Goal: Find specific page/section: Find specific page/section

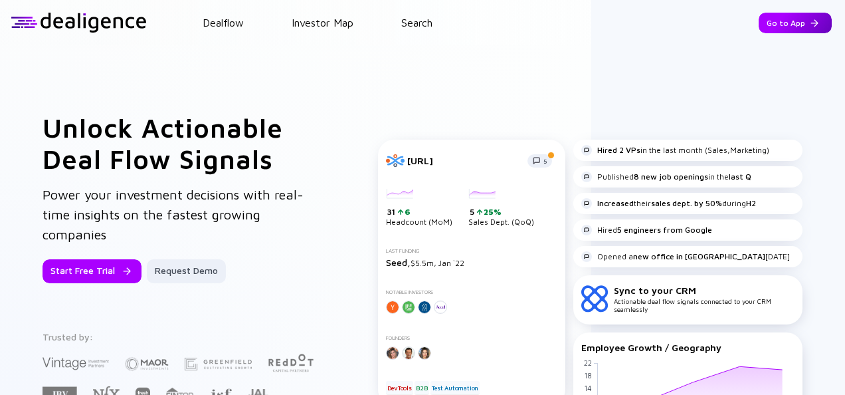
click at [787, 27] on div "Go to App" at bounding box center [795, 23] width 73 height 21
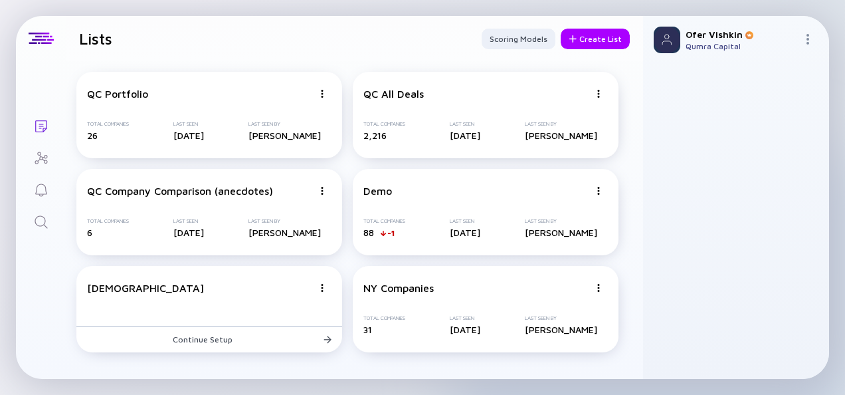
click at [45, 216] on icon "Search" at bounding box center [41, 222] width 16 height 16
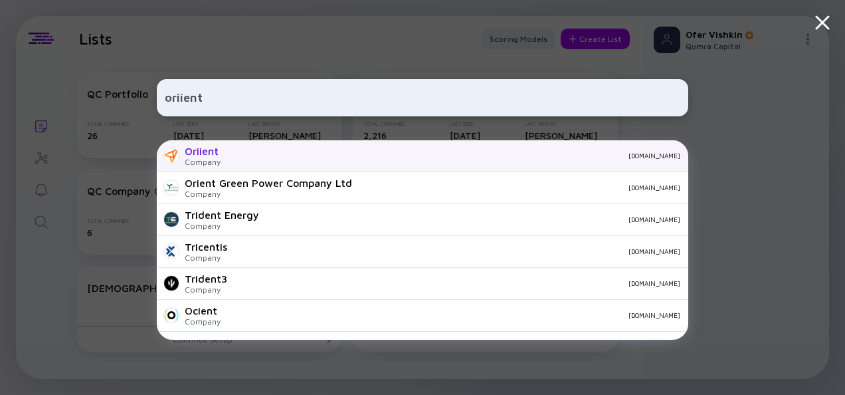
type input "oriient"
click at [249, 160] on div "Oriient Company [DOMAIN_NAME]" at bounding box center [422, 156] width 531 height 32
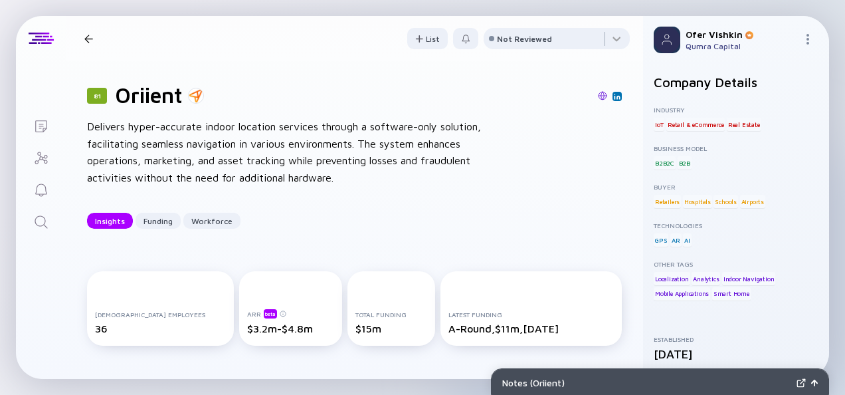
click at [623, 177] on div "81 Oriient Delivers hyper-accurate indoor location services through a software-…" at bounding box center [354, 155] width 577 height 189
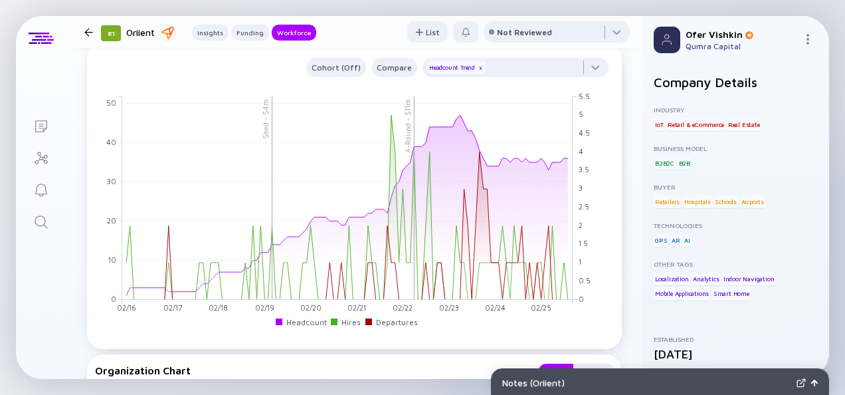
scroll to position [1138, 0]
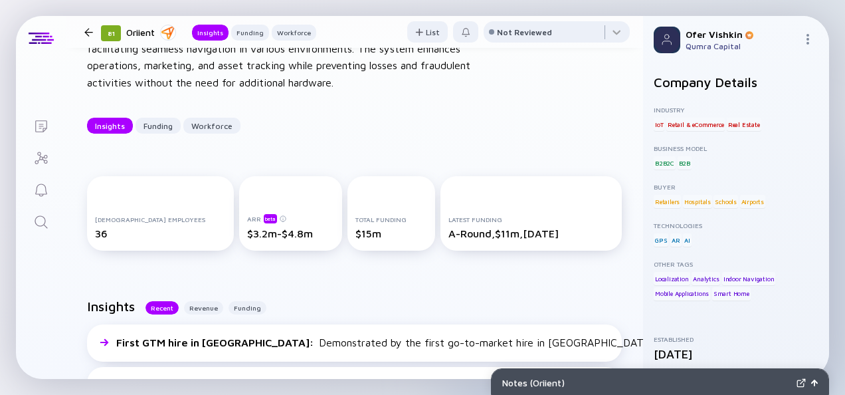
scroll to position [0, 0]
